Goal: Task Accomplishment & Management: Manage account settings

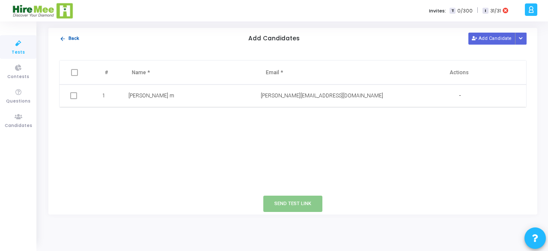
click at [72, 38] on button "arrow_back Back" at bounding box center [69, 39] width 21 height 8
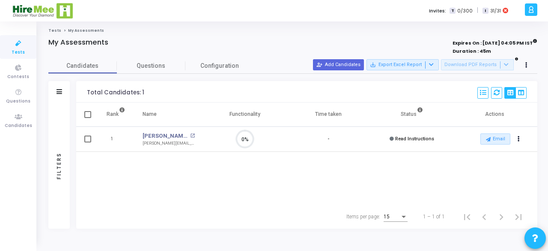
click at [18, 42] on icon at bounding box center [18, 43] width 18 height 11
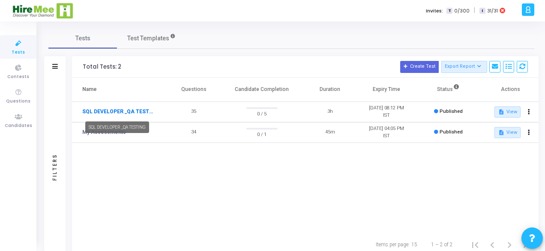
click at [142, 111] on link "SQL DEVELOPER _QA TESTING" at bounding box center [117, 112] width 71 height 8
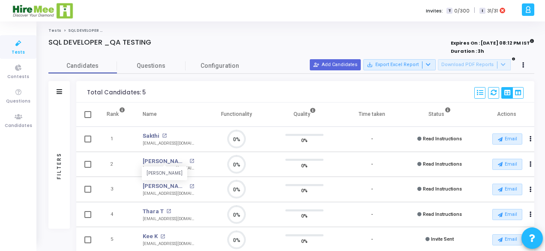
scroll to position [18, 21]
click at [215, 66] on span "Configuration" at bounding box center [219, 65] width 39 height 9
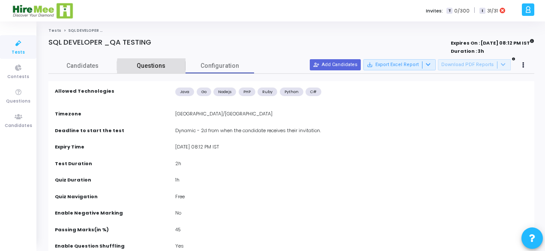
click at [167, 66] on span "Questions" at bounding box center [151, 65] width 69 height 9
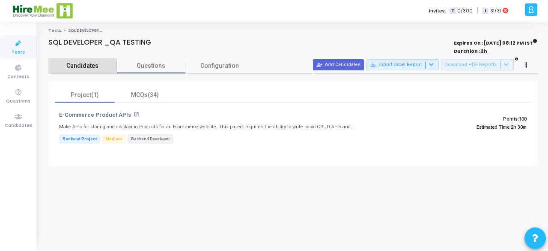
click at [90, 67] on span "Candidates" at bounding box center [82, 65] width 69 height 9
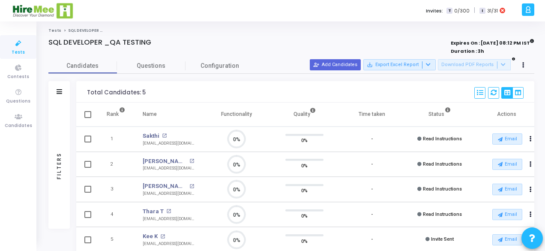
click at [253, 48] on div at bounding box center [193, 51] width 291 height 9
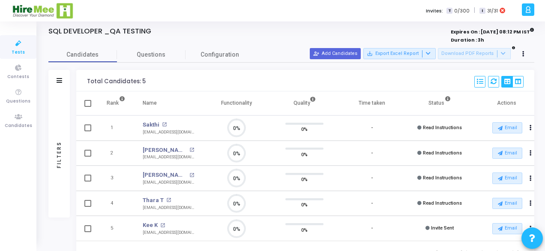
scroll to position [0, 0]
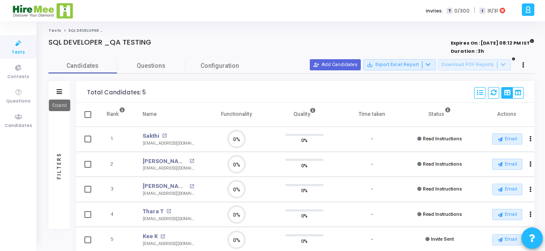
click at [59, 90] on icon at bounding box center [60, 91] width 6 height 5
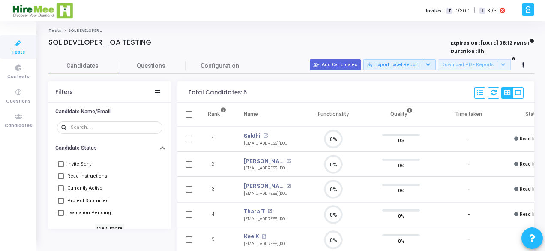
click at [59, 90] on div "Filters" at bounding box center [63, 92] width 17 height 7
click at [156, 90] on icon at bounding box center [158, 92] width 6 height 5
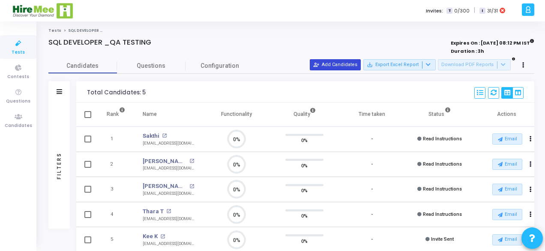
click at [338, 66] on button "person_add_alt Add Candidates" at bounding box center [335, 64] width 51 height 11
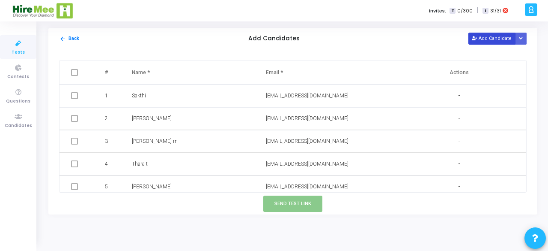
click at [498, 37] on button "Add Candidate" at bounding box center [492, 39] width 47 height 12
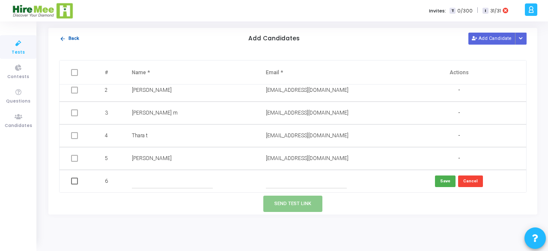
click at [68, 38] on button "arrow_back Back" at bounding box center [69, 39] width 21 height 8
